Goal: Check status

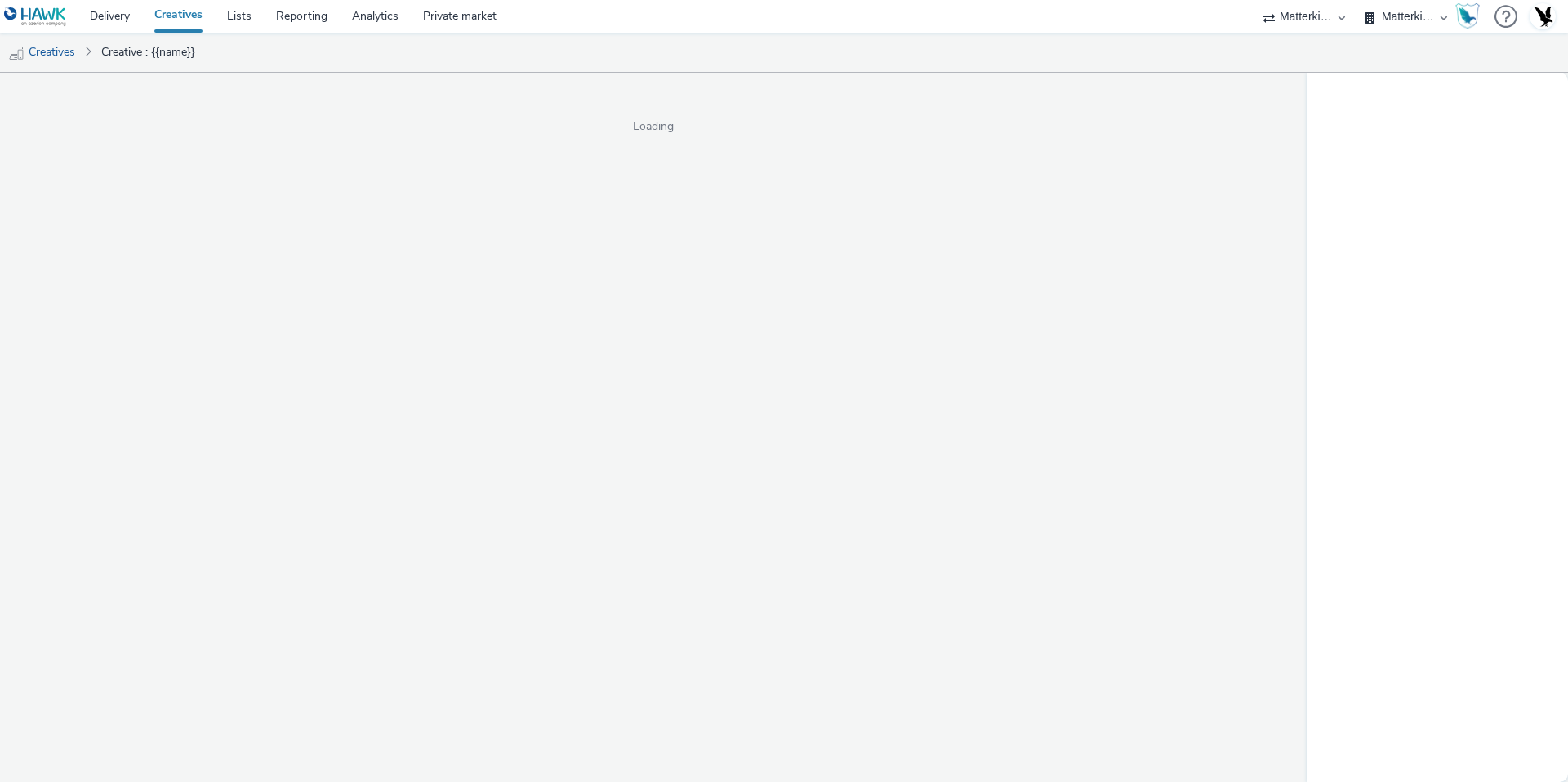
select select "f235d2cd-8e11-4e46-aed5-ef3b73ee5f46"
select select "16102c92-9fcd-42ae-98c7-a7aa27a96925"
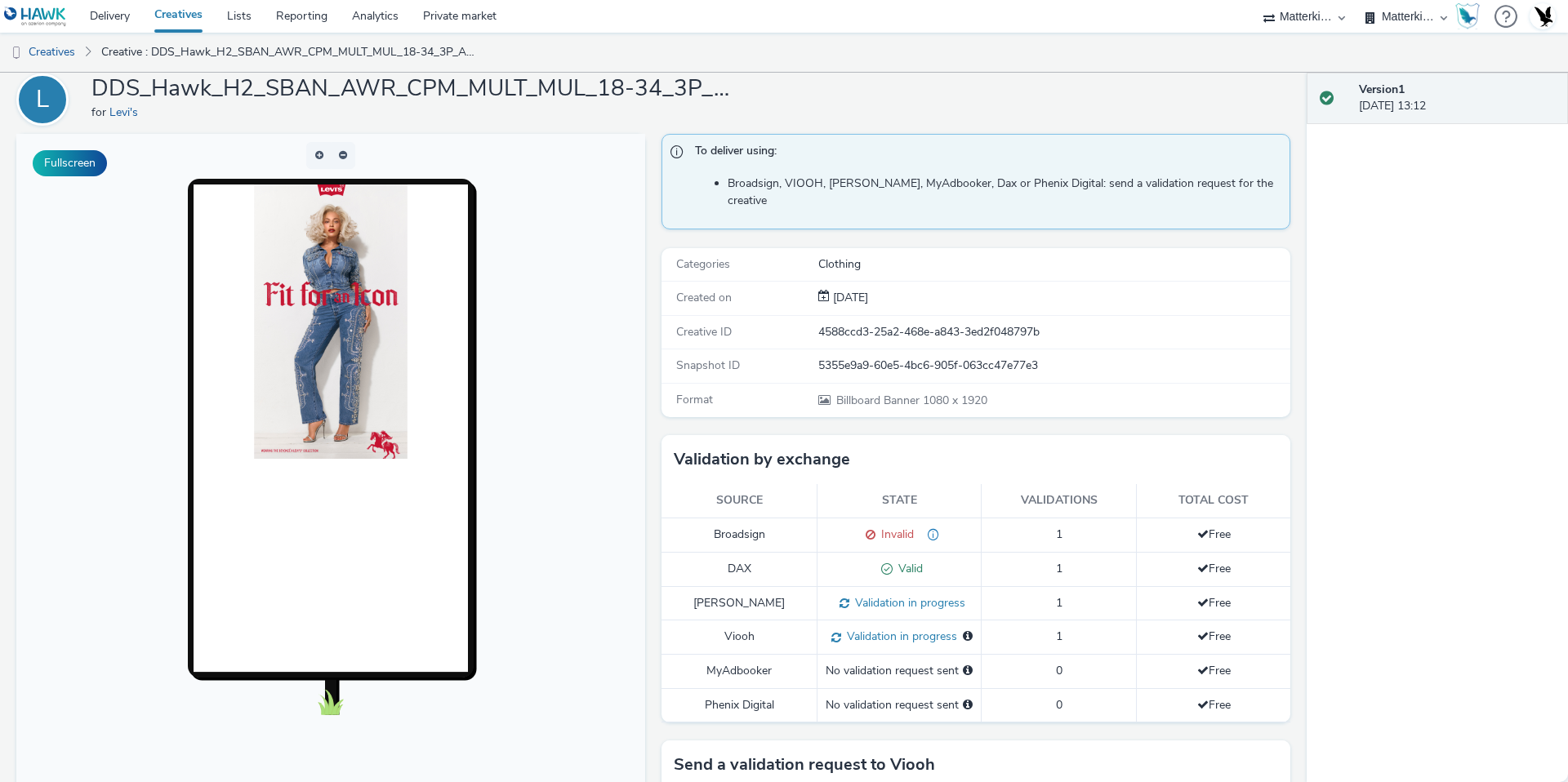
scroll to position [61, 0]
drag, startPoint x: 932, startPoint y: 549, endPoint x: 836, endPoint y: 550, distance: 96.0
click at [836, 560] on div "Valid" at bounding box center [899, 568] width 147 height 17
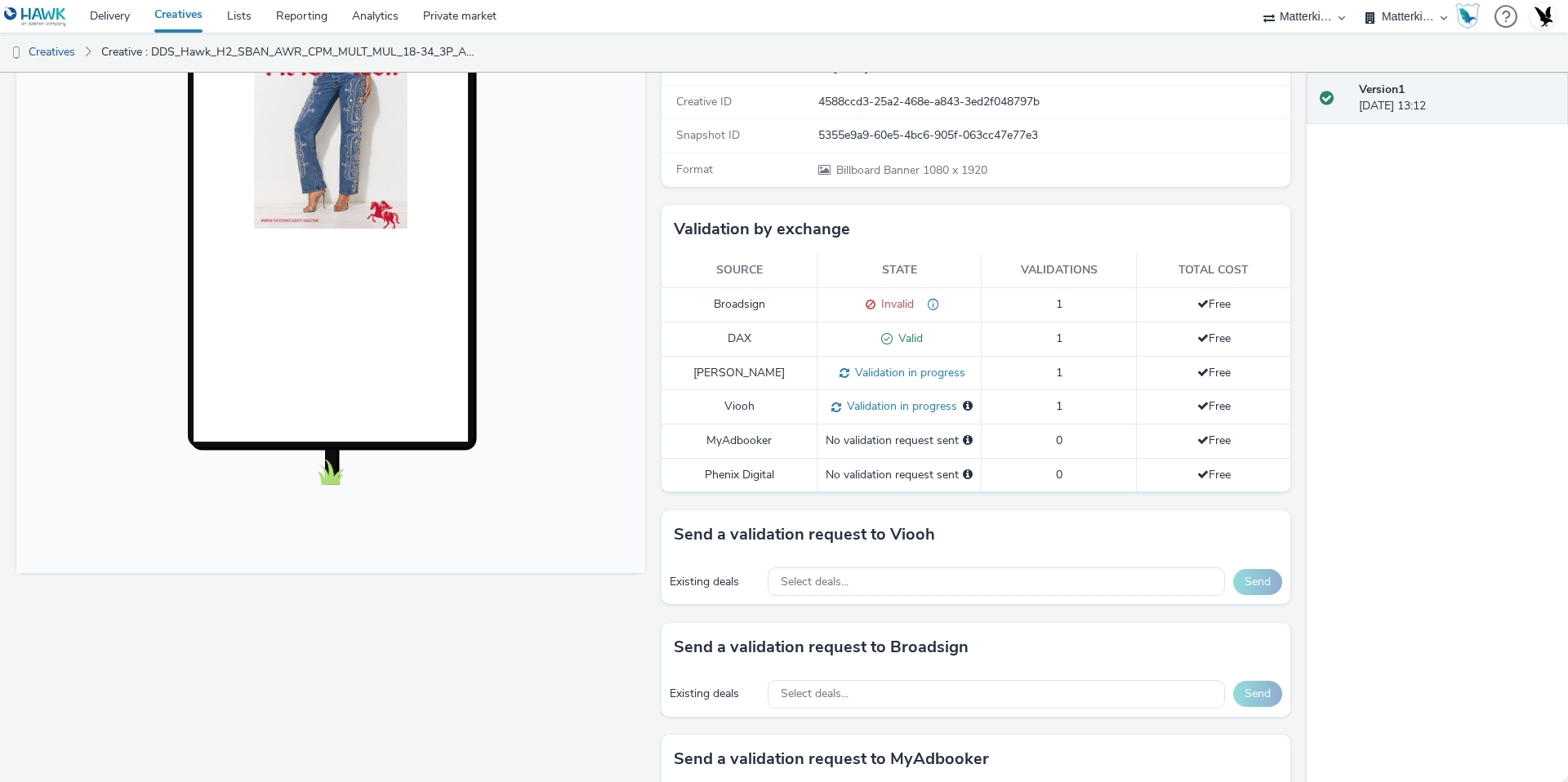
scroll to position [292, 0]
drag, startPoint x: 883, startPoint y: 318, endPoint x: 1006, endPoint y: 318, distance: 123.0
click at [1007, 319] on tr "DAX Valid 1 Free" at bounding box center [975, 336] width 629 height 34
click at [972, 319] on td "Valid" at bounding box center [899, 336] width 164 height 34
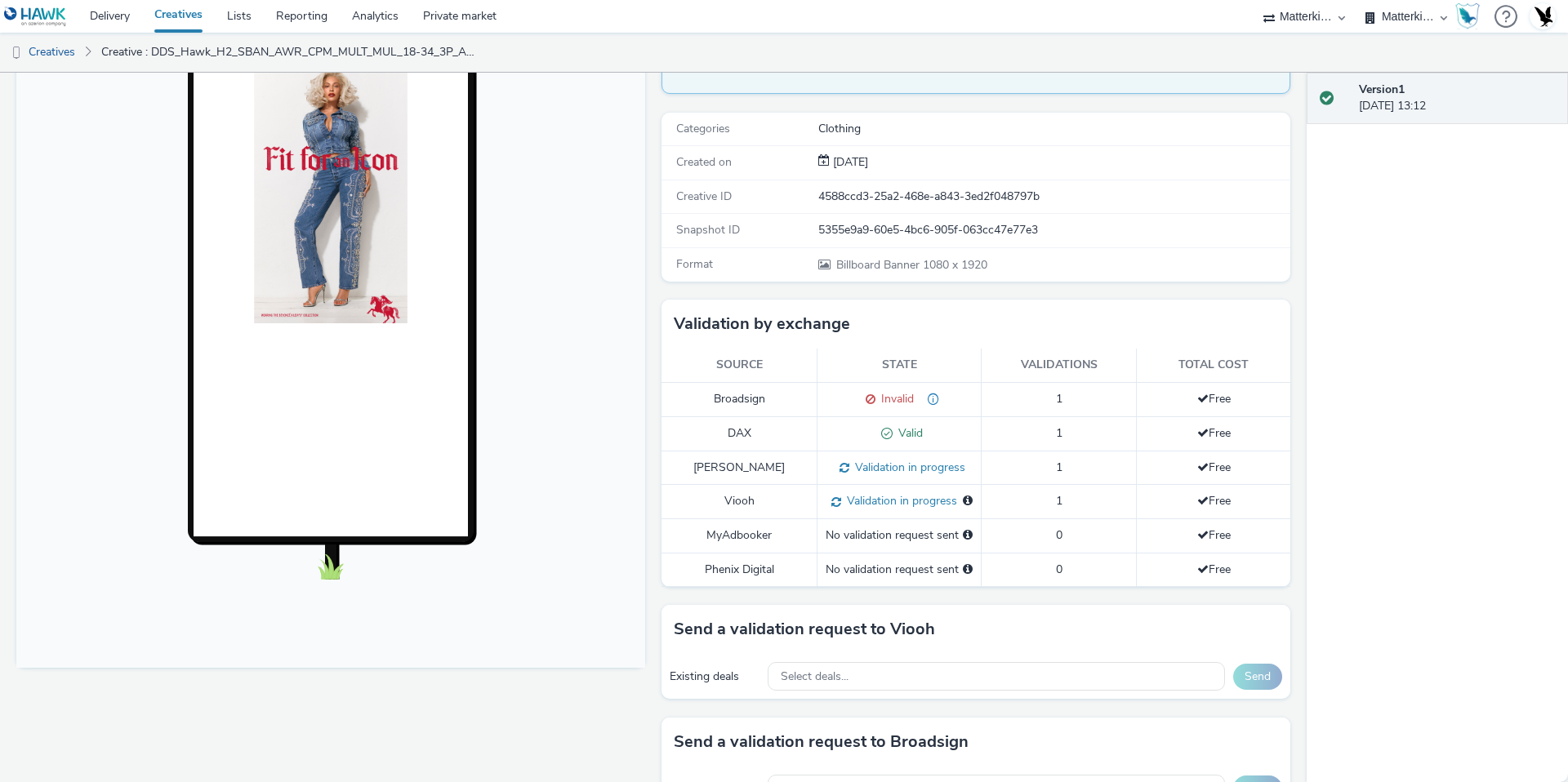
scroll to position [197, 0]
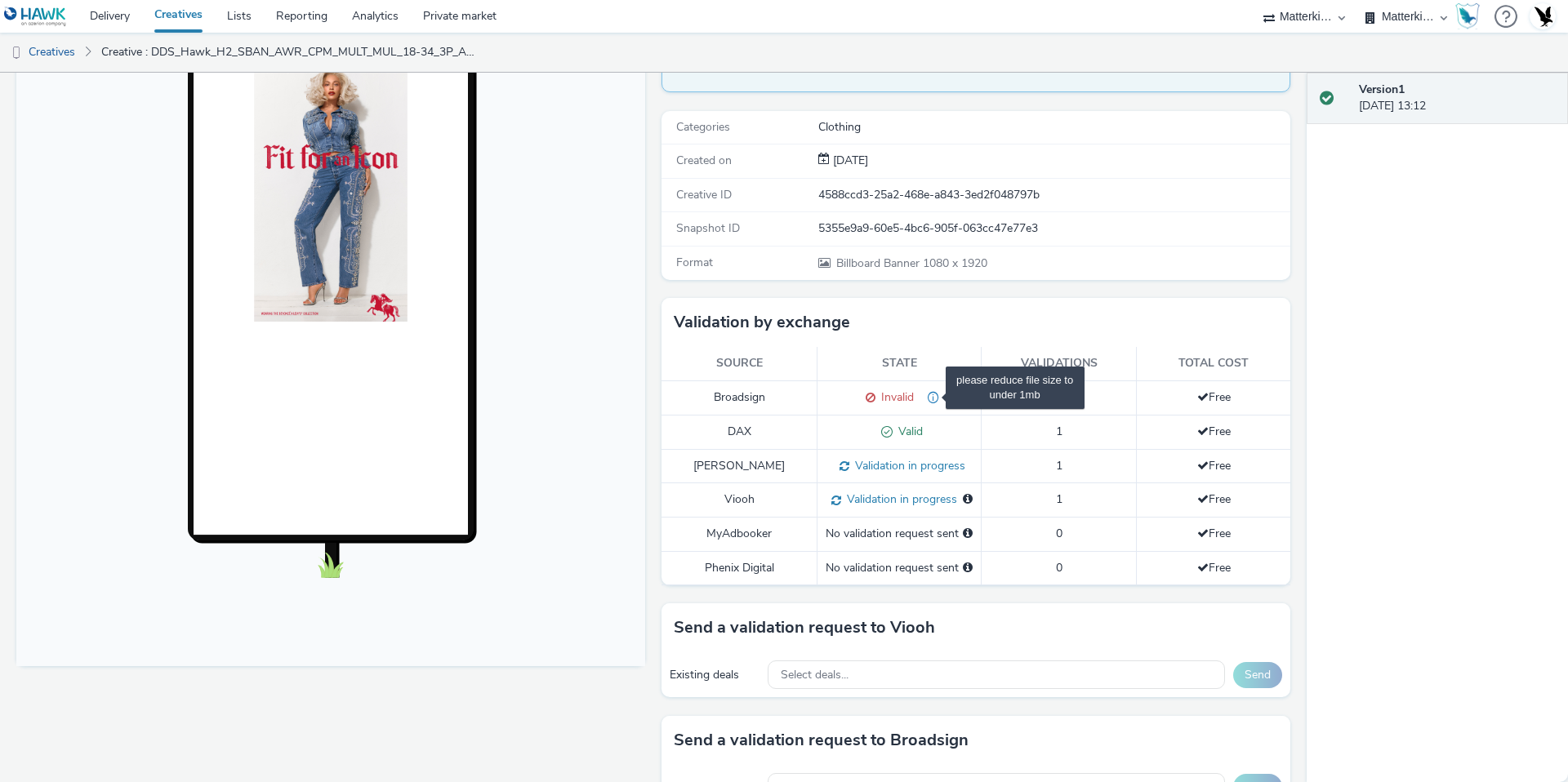
click at [934, 389] on span "please reduce file size to under 1mb" at bounding box center [926, 397] width 25 height 15
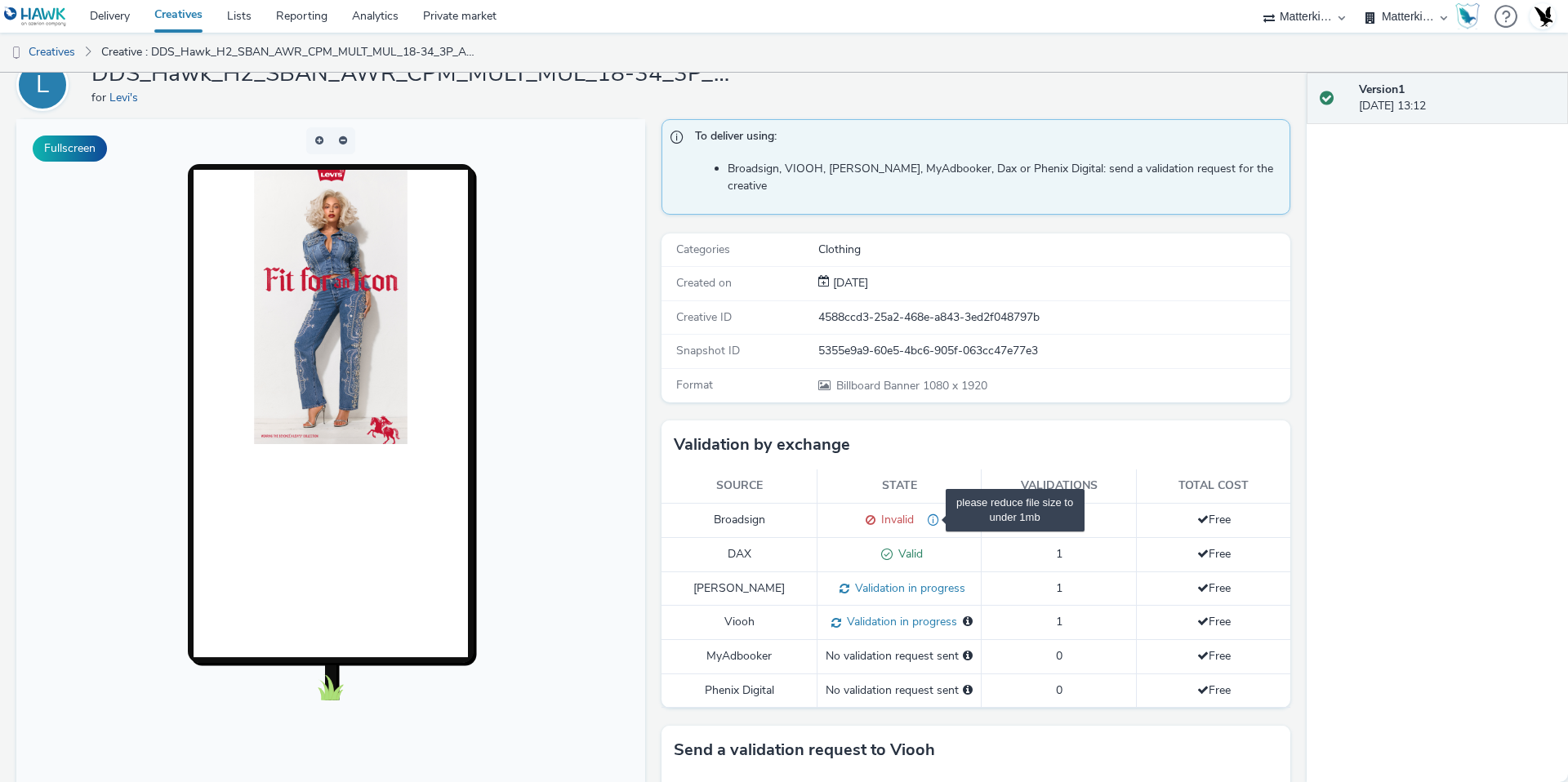
scroll to position [73, 0]
click at [937, 513] on span "please reduce file size to under 1mb" at bounding box center [926, 520] width 25 height 15
click at [934, 513] on span "please reduce file size to under 1mb" at bounding box center [926, 520] width 25 height 15
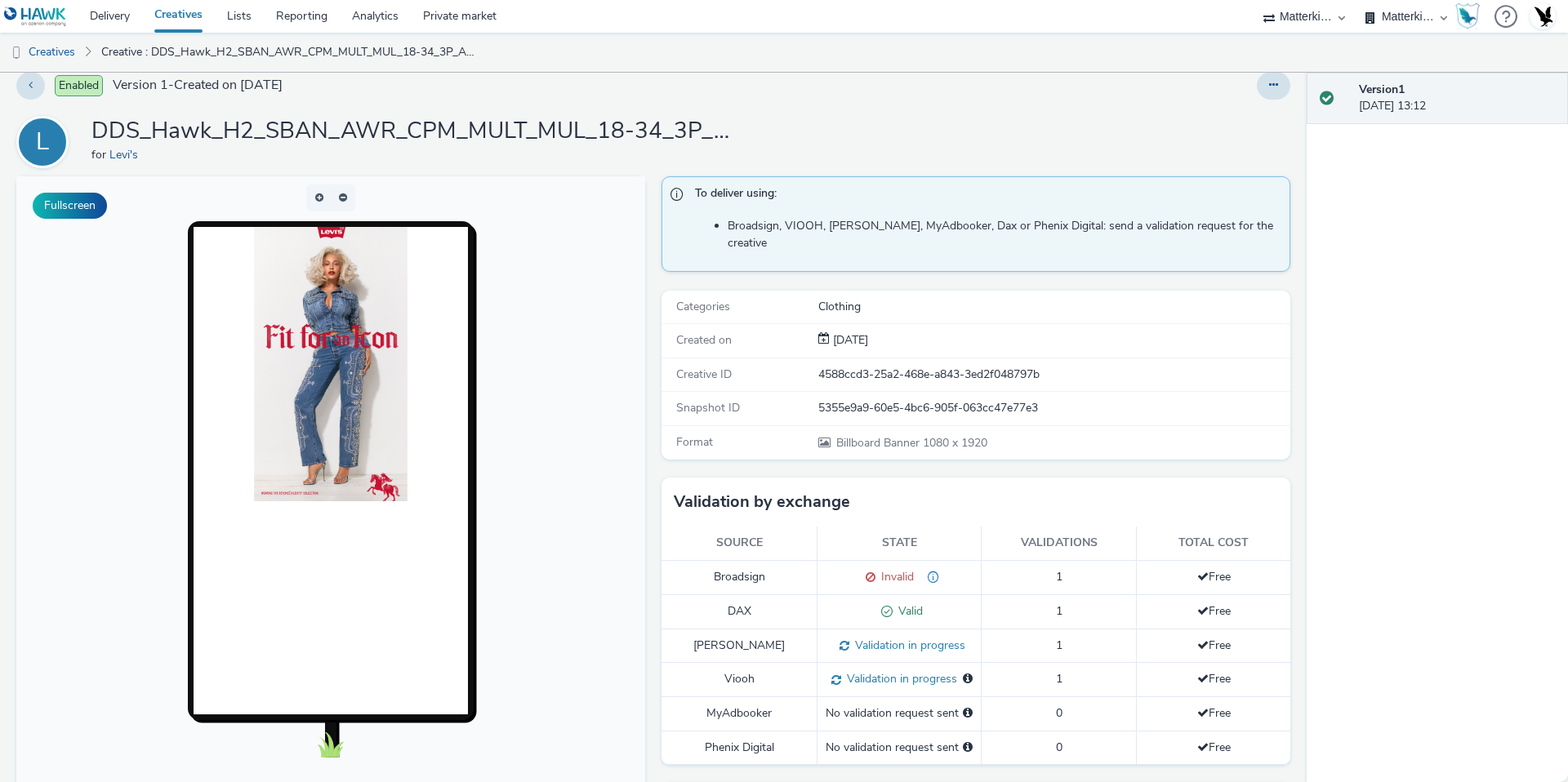
scroll to position [11, 0]
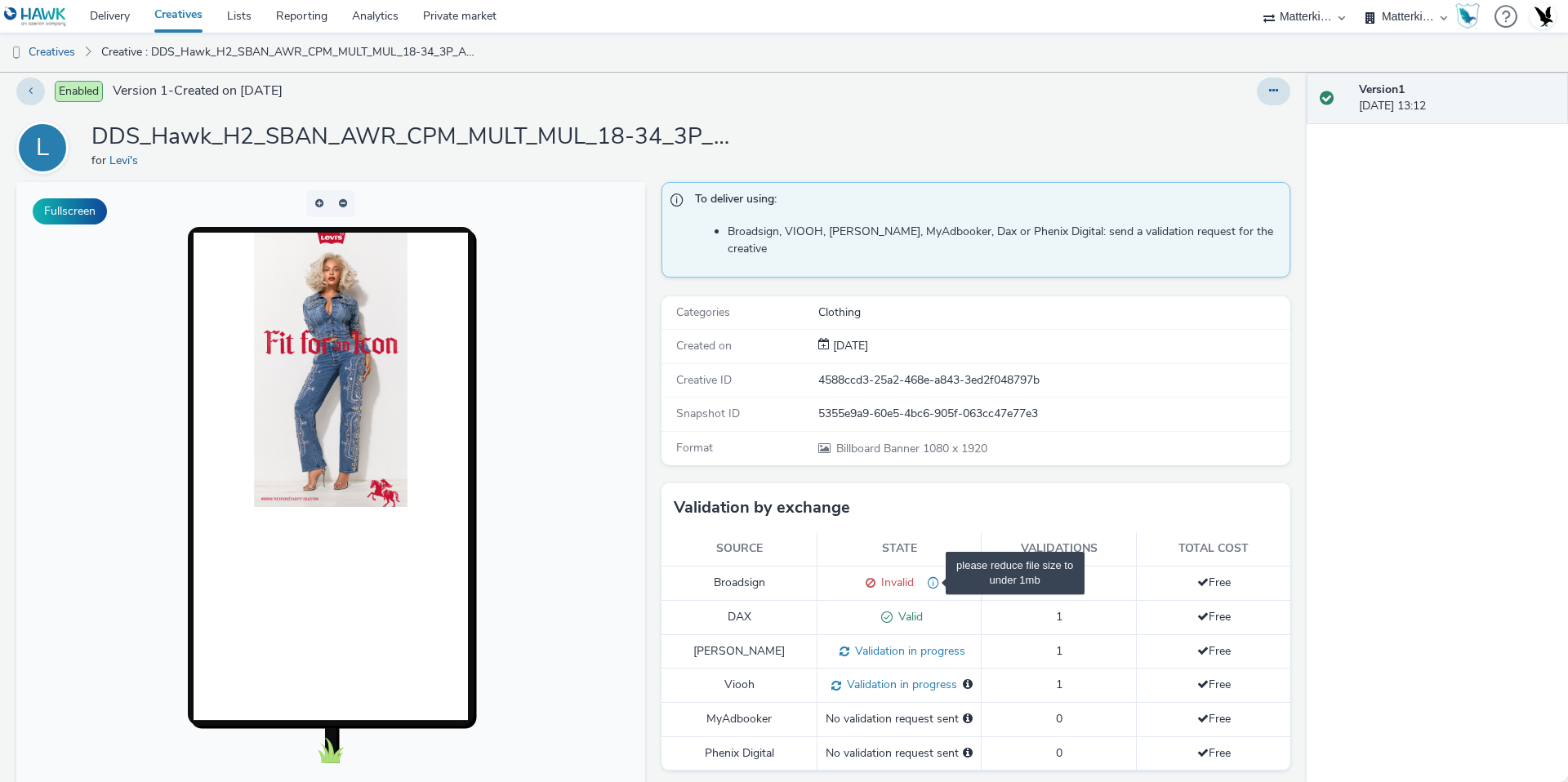
click at [937, 575] on span "please reduce file size to under 1mb" at bounding box center [926, 582] width 25 height 15
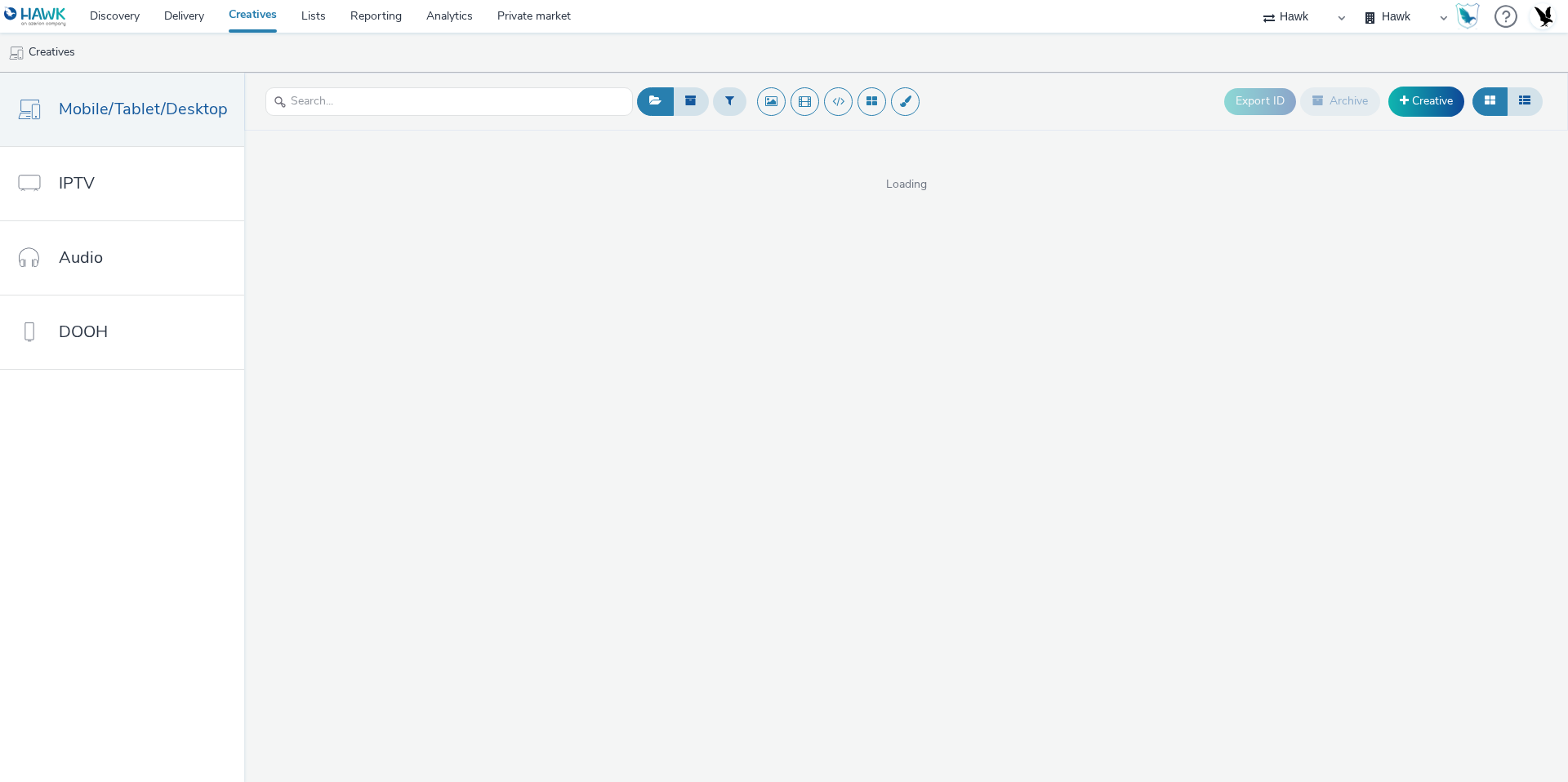
select select "11a7df10-284f-415c-b52a-427acf4c31ae"
select select "23ac11bc-76f7-45aa-bb6e-913a84dd47ea"
